Goal: Task Accomplishment & Management: Manage account settings

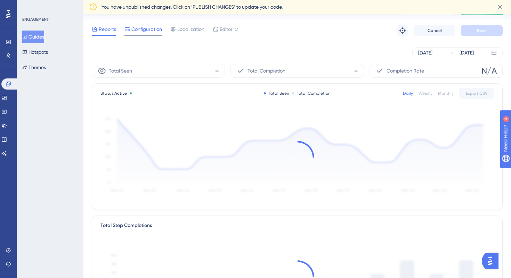
click at [147, 29] on span "Configuration" at bounding box center [146, 29] width 31 height 8
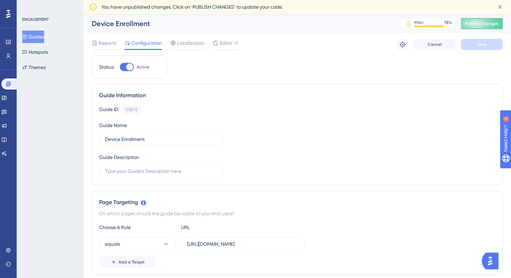
click at [120, 40] on div "Reports Configuration Localization Editor" at bounding box center [165, 44] width 146 height 11
click at [114, 40] on span "Reports" at bounding box center [107, 43] width 17 height 8
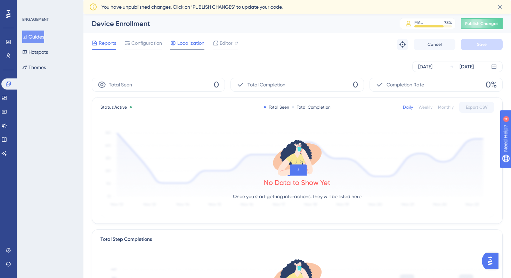
click at [181, 43] on span "Localization" at bounding box center [190, 43] width 27 height 8
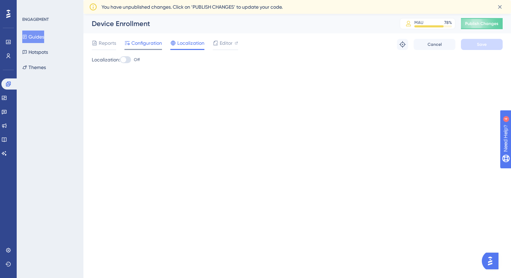
click at [143, 45] on span "Configuration" at bounding box center [146, 43] width 31 height 8
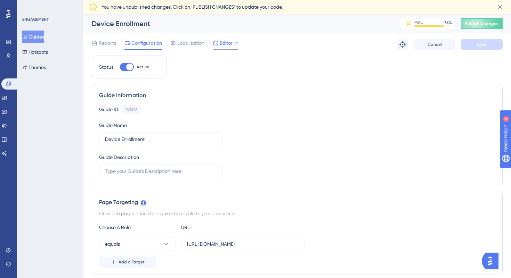
click at [217, 43] on icon at bounding box center [216, 43] width 6 height 6
click at [8, 51] on link at bounding box center [9, 55] width 6 height 11
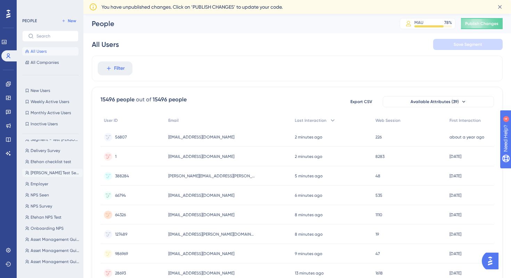
scroll to position [9, 0]
click at [51, 183] on button "Employer Employer" at bounding box center [52, 182] width 60 height 8
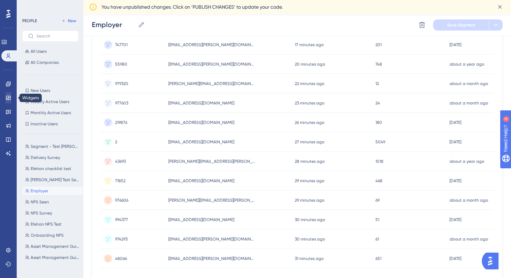
scroll to position [210, 0]
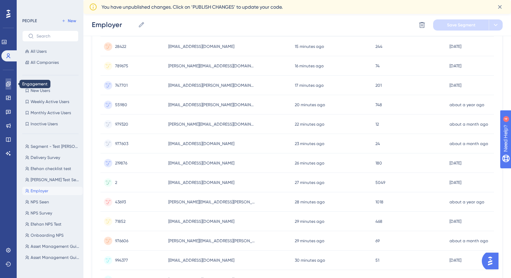
click at [7, 86] on icon at bounding box center [9, 84] width 6 height 6
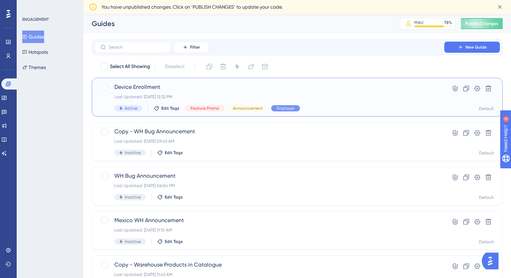
click at [375, 96] on div "Last Updated: [DATE] 12:32 PM" at bounding box center [269, 97] width 310 height 6
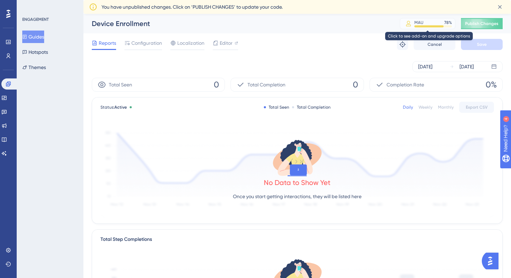
click at [429, 25] on div "MAU 78 %" at bounding box center [433, 23] width 38 height 6
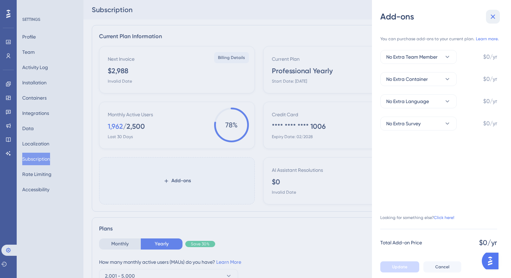
click at [493, 16] on icon at bounding box center [493, 17] width 5 height 5
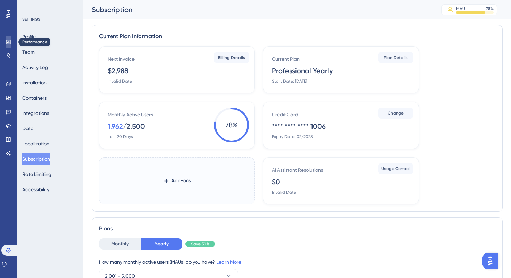
click at [7, 43] on icon at bounding box center [9, 42] width 6 height 6
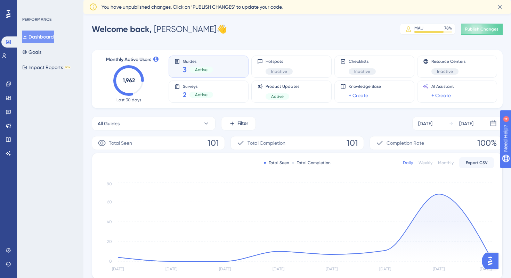
click at [205, 67] on span "Active" at bounding box center [201, 70] width 13 height 6
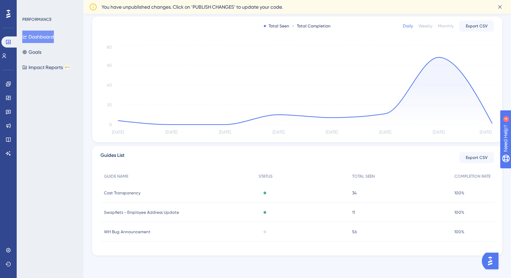
click at [136, 191] on span "Cost Transparency" at bounding box center [122, 193] width 36 height 6
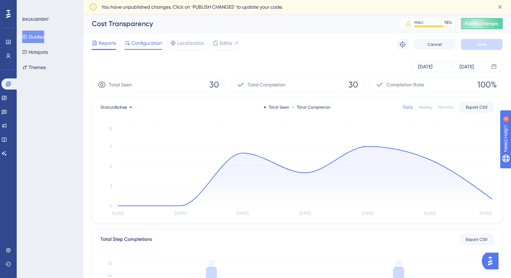
click at [152, 47] on span "Configuration" at bounding box center [146, 43] width 31 height 8
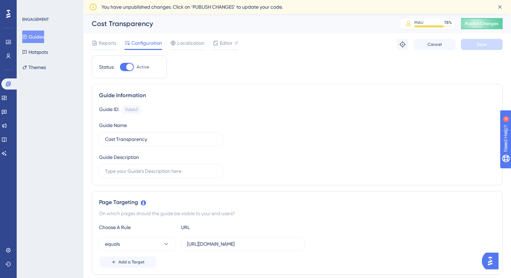
click at [130, 67] on div at bounding box center [129, 67] width 7 height 7
click at [120, 67] on input "Active" at bounding box center [120, 67] width 0 height 0
checkbox input "false"
click at [473, 47] on button "Save" at bounding box center [482, 44] width 42 height 11
click at [112, 43] on span "Reports" at bounding box center [107, 43] width 17 height 8
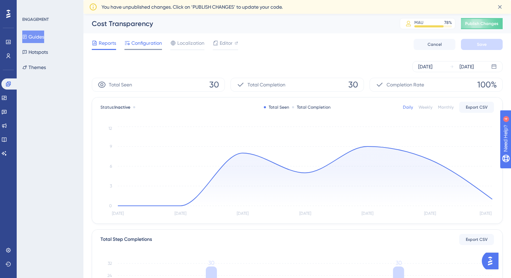
click at [141, 44] on span "Configuration" at bounding box center [146, 43] width 31 height 8
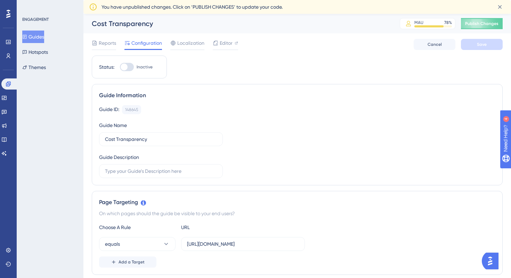
click at [129, 67] on div at bounding box center [127, 67] width 14 height 8
click at [120, 67] on input "Inactive" at bounding box center [120, 67] width 0 height 0
checkbox input "true"
click at [492, 44] on button "Save" at bounding box center [482, 44] width 42 height 11
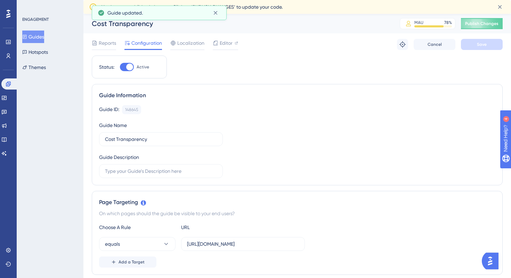
click at [44, 33] on button "Guides" at bounding box center [33, 37] width 22 height 13
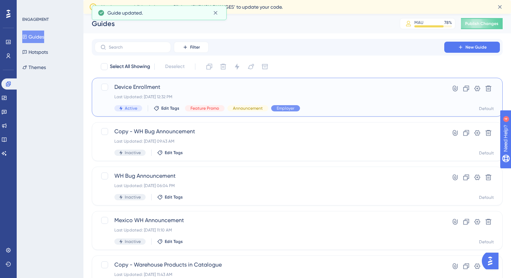
click at [154, 87] on span "Device Enrollment" at bounding box center [269, 87] width 310 height 8
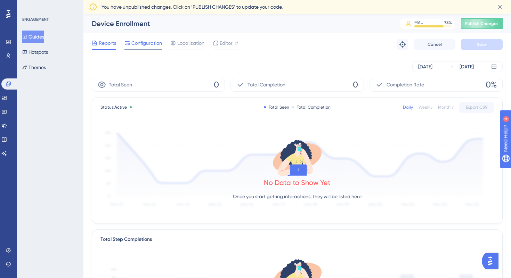
click at [157, 44] on span "Configuration" at bounding box center [146, 43] width 31 height 8
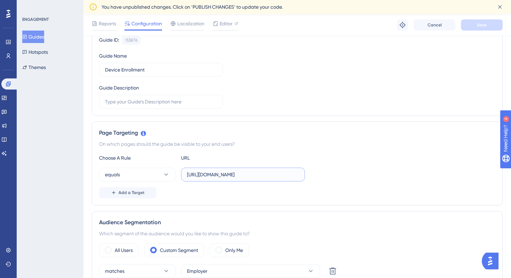
scroll to position [0, 25]
drag, startPoint x: 255, startPoint y: 175, endPoint x: 365, endPoint y: 172, distance: 110.2
click at [365, 172] on div "equals [URL][DOMAIN_NAME]" at bounding box center [297, 175] width 396 height 14
click at [390, 132] on div "Page Targeting" at bounding box center [297, 133] width 396 height 8
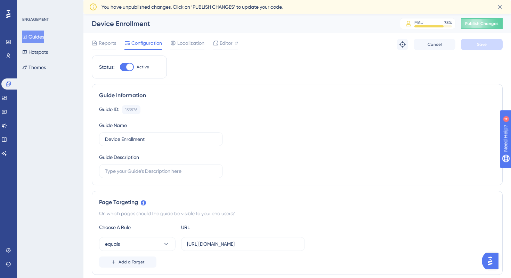
click at [38, 35] on button "Guides" at bounding box center [33, 37] width 22 height 13
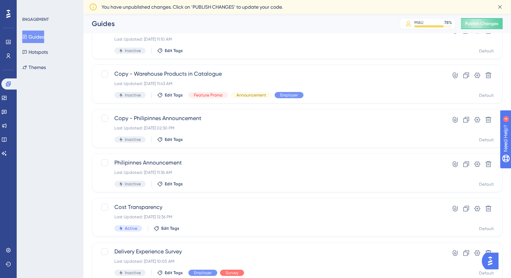
scroll to position [179, 0]
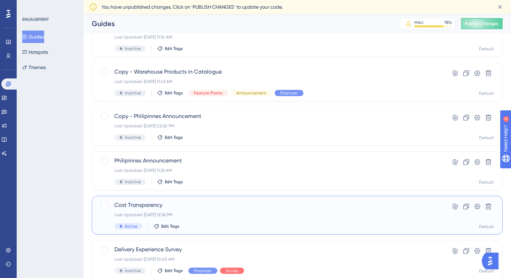
click at [205, 205] on span "Cost Transparency" at bounding box center [269, 205] width 310 height 8
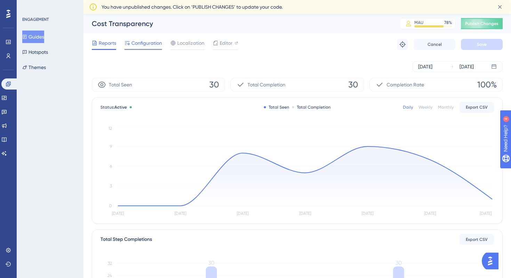
click at [145, 42] on span "Configuration" at bounding box center [146, 43] width 31 height 8
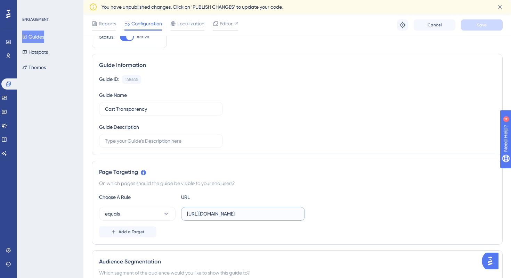
scroll to position [0, 25]
drag, startPoint x: 272, startPoint y: 215, endPoint x: 347, endPoint y: 215, distance: 74.7
click at [347, 215] on div "equals [URL][DOMAIN_NAME]" at bounding box center [297, 214] width 396 height 14
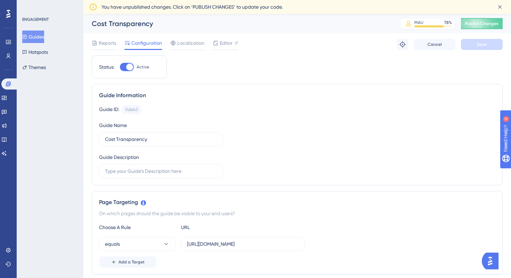
click at [128, 69] on div at bounding box center [129, 67] width 7 height 7
click at [120, 67] on input "Active" at bounding box center [120, 67] width 0 height 0
checkbox input "false"
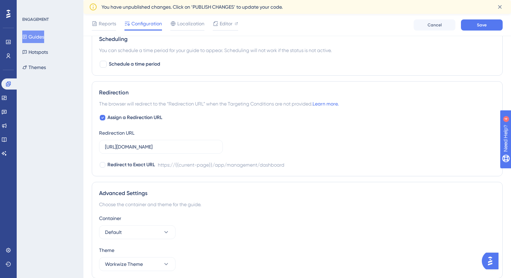
scroll to position [513, 0]
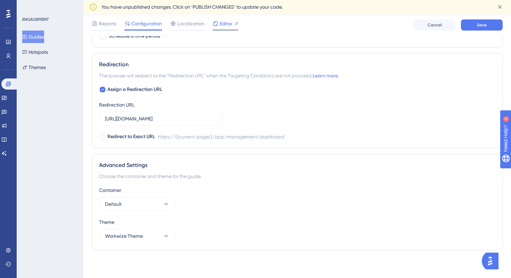
click at [223, 20] on span "Editor" at bounding box center [226, 23] width 13 height 8
click at [9, 87] on icon at bounding box center [9, 84] width 6 height 6
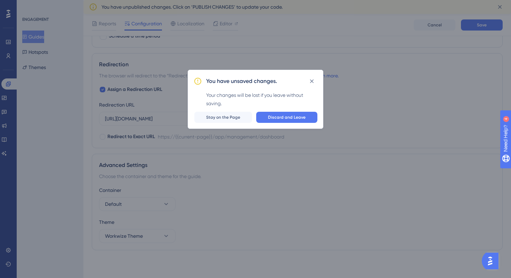
click at [358, 39] on div "You have unsaved changes. Your changes will be lost if you leave without saving…" at bounding box center [255, 139] width 511 height 278
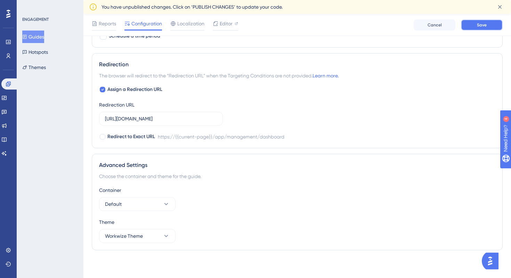
click at [480, 22] on span "Save" at bounding box center [482, 25] width 10 height 6
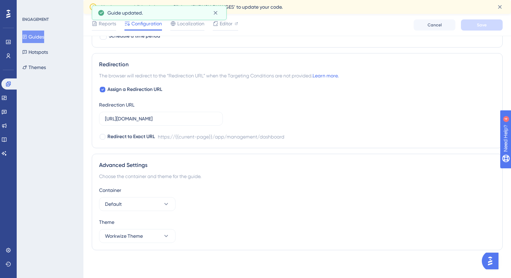
click at [34, 40] on button "Guides" at bounding box center [33, 37] width 22 height 13
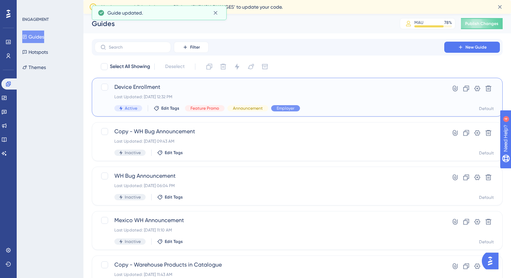
click at [202, 86] on span "Device Enrollment" at bounding box center [269, 87] width 310 height 8
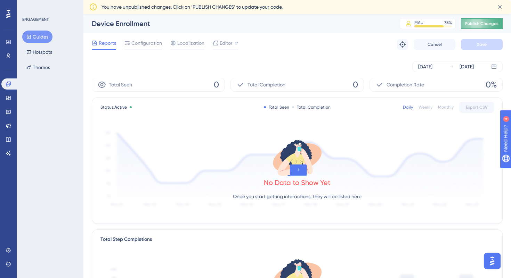
click at [484, 23] on button "Publish Changes" at bounding box center [482, 23] width 42 height 11
